Goal: Check status: Check status

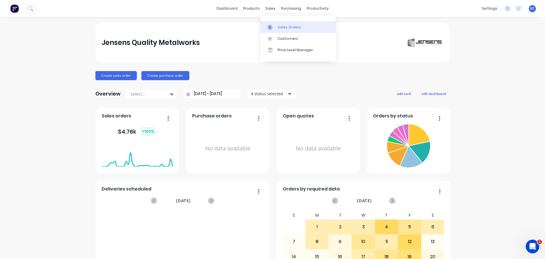
click at [283, 26] on div "Sales Orders" at bounding box center [289, 27] width 23 height 5
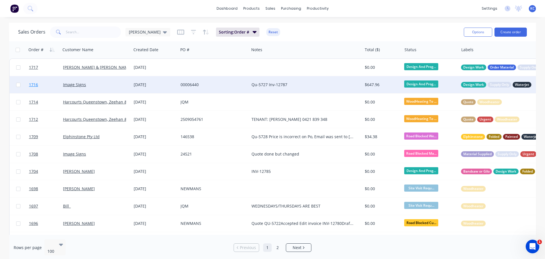
click at [34, 84] on span "1716" at bounding box center [33, 85] width 9 height 6
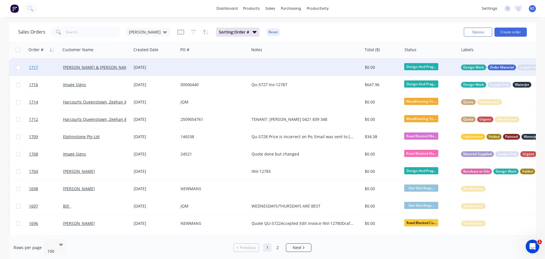
click at [32, 66] on span "1717" at bounding box center [33, 67] width 9 height 6
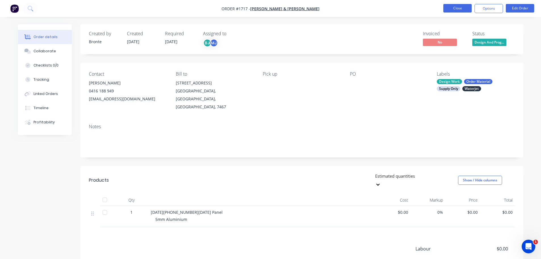
click at [459, 8] on button "Close" at bounding box center [457, 8] width 28 height 9
